Goal: Task Accomplishment & Management: Manage account settings

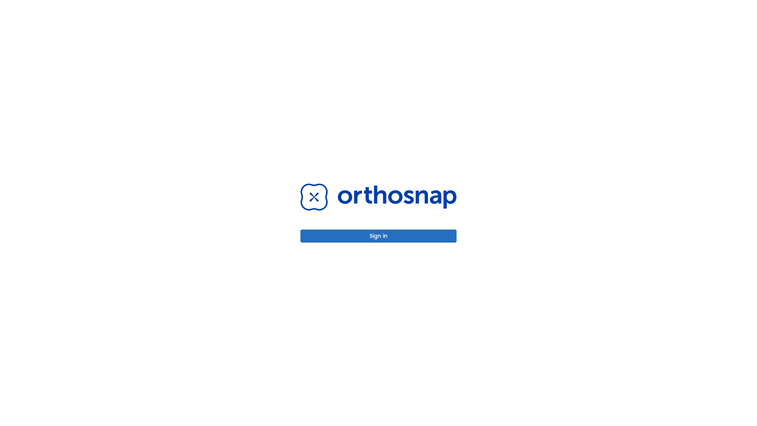
click at [379, 236] on button "Sign in" at bounding box center [378, 235] width 156 height 13
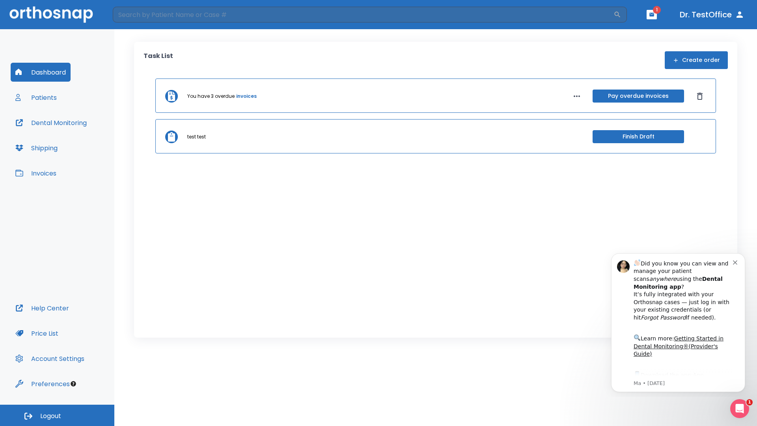
click at [57, 415] on span "Logout" at bounding box center [50, 416] width 21 height 9
